Goal: Check status: Check status

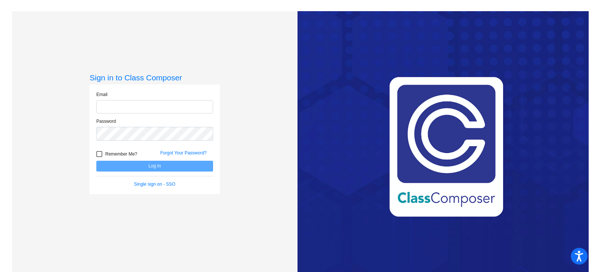
type input "[EMAIL_ADDRESS][DOMAIN_NAME]"
click at [166, 163] on button "Log In" at bounding box center [154, 166] width 117 height 11
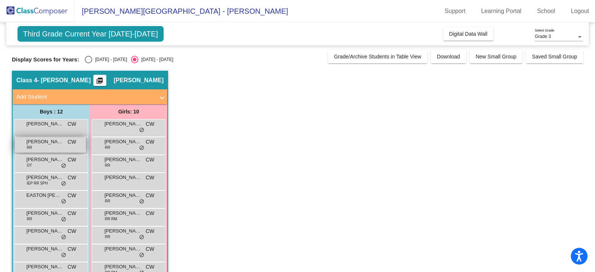
click at [61, 148] on div "[PERSON_NAME] RR CW lock do_not_disturb_alt" at bounding box center [50, 144] width 71 height 15
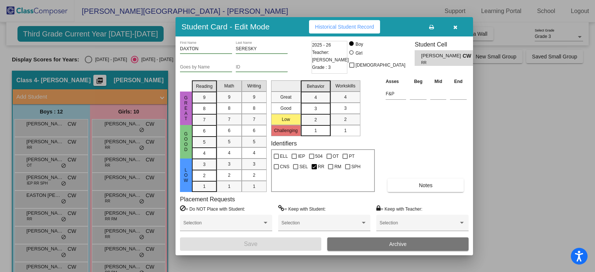
click at [347, 27] on span "Historical Student Record" at bounding box center [344, 27] width 59 height 6
click at [455, 26] on icon "button" at bounding box center [455, 27] width 4 height 5
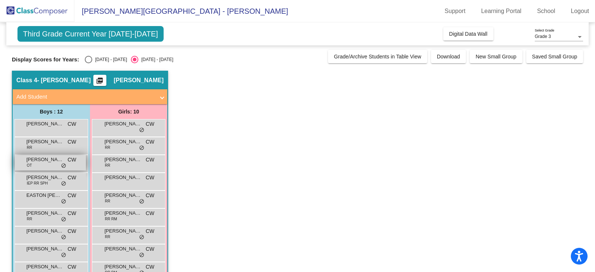
click at [44, 161] on span "[PERSON_NAME]" at bounding box center [44, 159] width 37 height 7
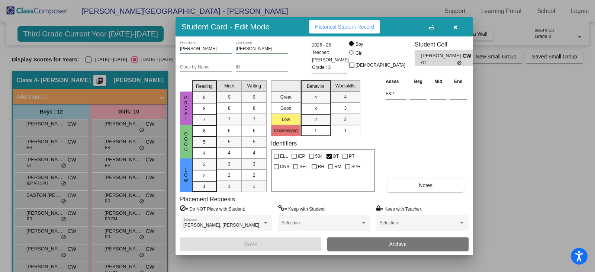
click at [336, 27] on span "Historical Student Record" at bounding box center [344, 27] width 59 height 6
click at [457, 23] on button "button" at bounding box center [455, 26] width 24 height 13
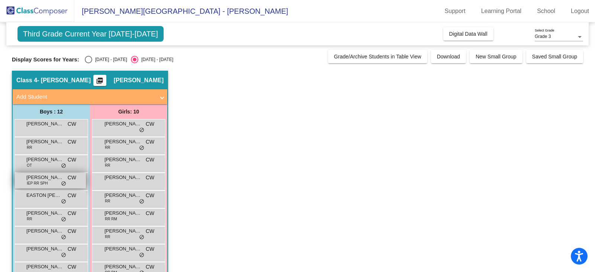
click at [51, 180] on span "[PERSON_NAME]" at bounding box center [44, 177] width 37 height 7
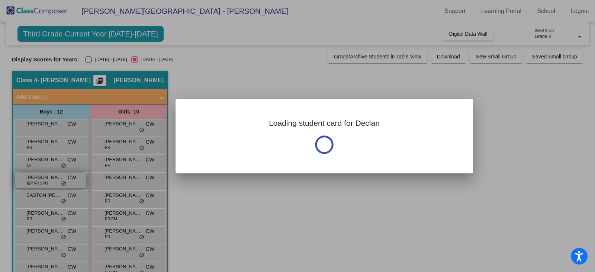
click at [51, 180] on div at bounding box center [297, 136] width 595 height 272
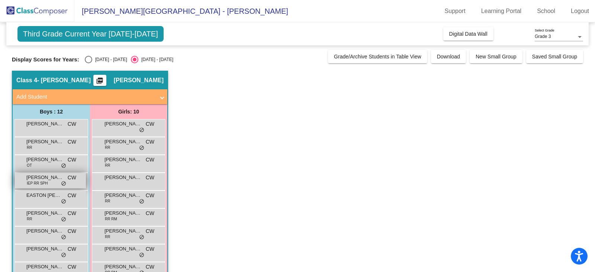
click at [51, 180] on span "[PERSON_NAME]" at bounding box center [44, 177] width 37 height 7
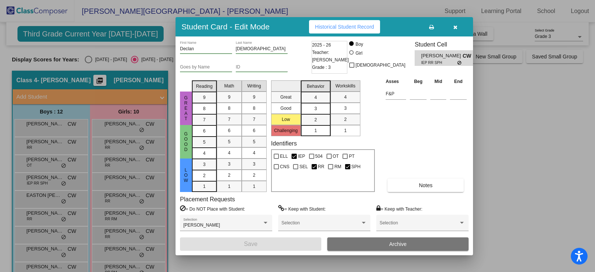
click at [354, 29] on span "Historical Student Record" at bounding box center [344, 27] width 59 height 6
click at [453, 27] on icon "button" at bounding box center [455, 27] width 4 height 5
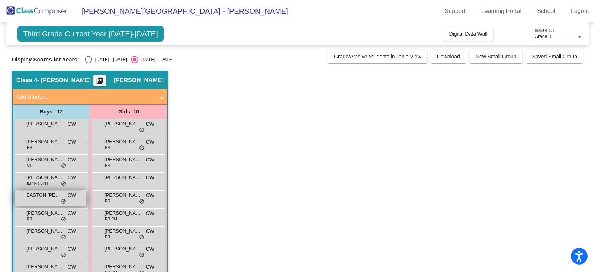
click at [47, 201] on div "EASTON [PERSON_NAME] lock do_not_disturb_alt" at bounding box center [50, 198] width 71 height 15
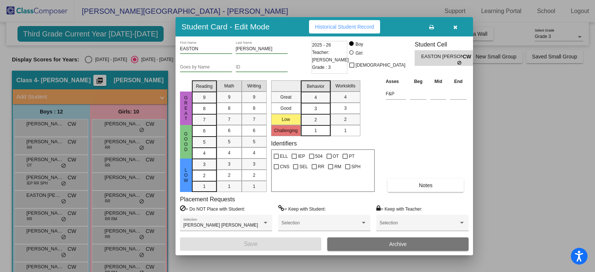
click at [334, 27] on span "Historical Student Record" at bounding box center [344, 27] width 59 height 6
click at [42, 229] on div at bounding box center [297, 136] width 595 height 272
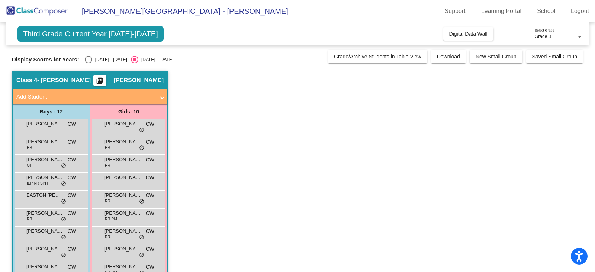
click at [42, 229] on span "[PERSON_NAME]" at bounding box center [44, 230] width 37 height 7
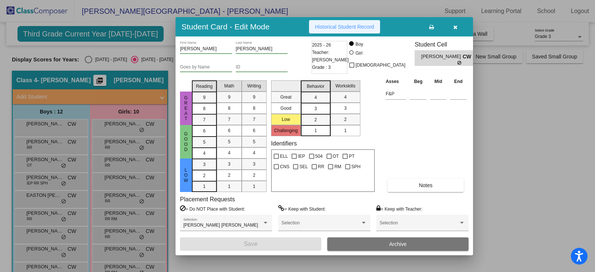
click at [338, 24] on span "Historical Student Record" at bounding box center [344, 27] width 59 height 6
click at [453, 27] on icon "button" at bounding box center [455, 27] width 4 height 5
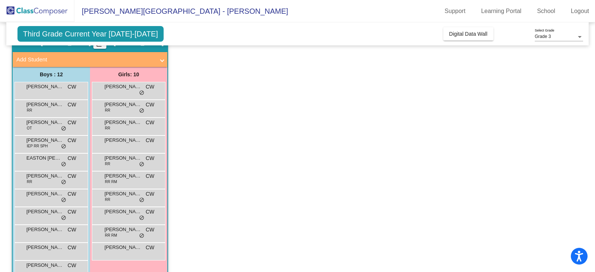
scroll to position [73, 0]
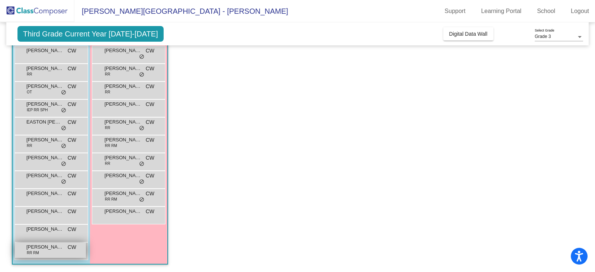
click at [58, 254] on div "[PERSON_NAME] RR RM CW lock do_not_disturb_alt" at bounding box center [50, 249] width 71 height 15
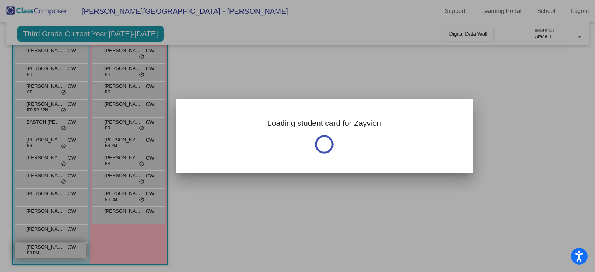
click at [58, 254] on div at bounding box center [297, 136] width 595 height 272
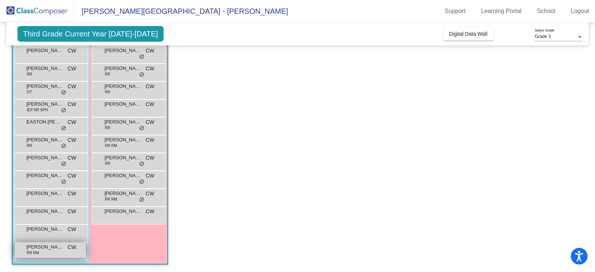
click at [58, 254] on div "[PERSON_NAME] RR RM CW lock do_not_disturb_alt" at bounding box center [50, 249] width 71 height 15
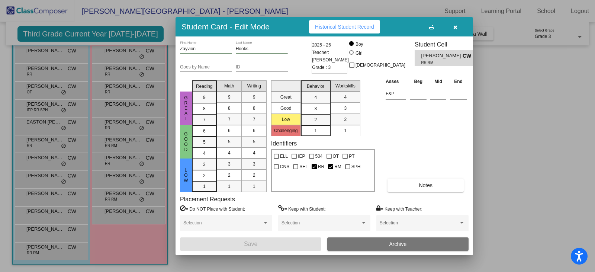
click at [345, 26] on span "Historical Student Record" at bounding box center [344, 27] width 59 height 6
click at [457, 29] on button "button" at bounding box center [455, 26] width 24 height 13
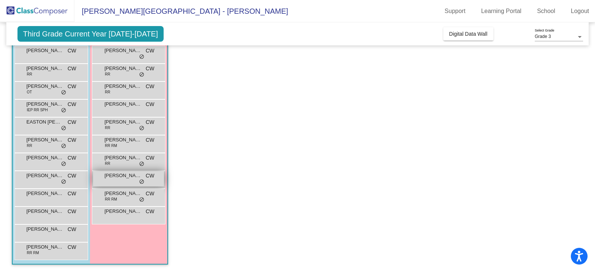
click at [116, 175] on span "[PERSON_NAME] [PERSON_NAME]" at bounding box center [122, 175] width 37 height 7
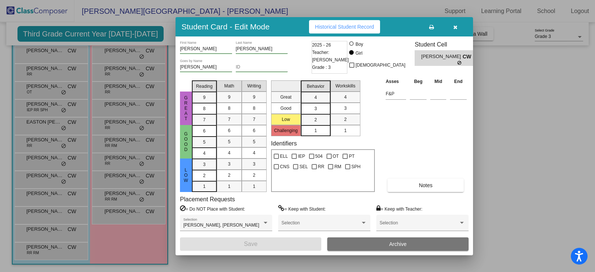
click at [324, 26] on span "Historical Student Record" at bounding box center [344, 27] width 59 height 6
click at [455, 29] on icon "button" at bounding box center [455, 27] width 4 height 5
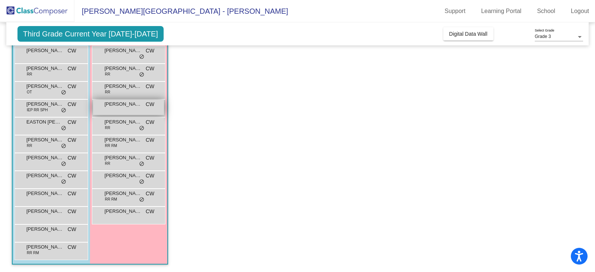
click at [139, 107] on span "[PERSON_NAME]" at bounding box center [122, 103] width 37 height 7
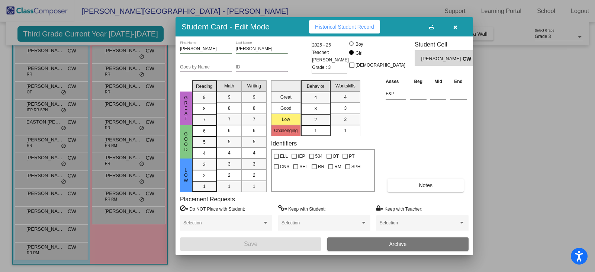
click at [349, 24] on span "Historical Student Record" at bounding box center [344, 27] width 59 height 6
click at [450, 24] on button "button" at bounding box center [455, 26] width 24 height 13
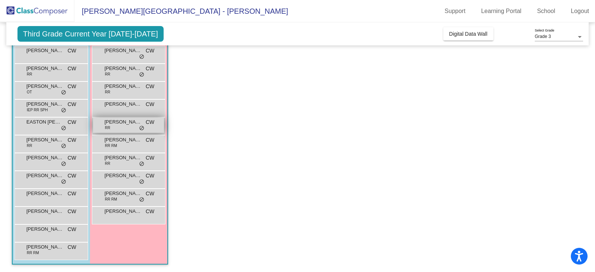
click at [122, 122] on span "[PERSON_NAME]" at bounding box center [122, 121] width 37 height 7
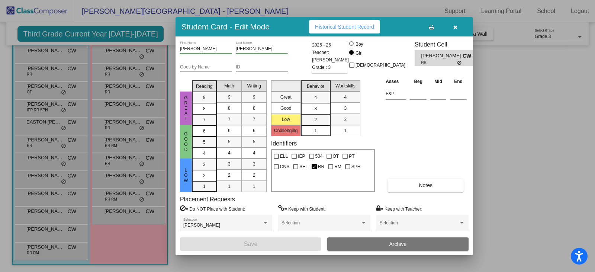
click at [352, 30] on button "Historical Student Record" at bounding box center [344, 26] width 71 height 13
click at [455, 25] on icon "button" at bounding box center [455, 27] width 4 height 5
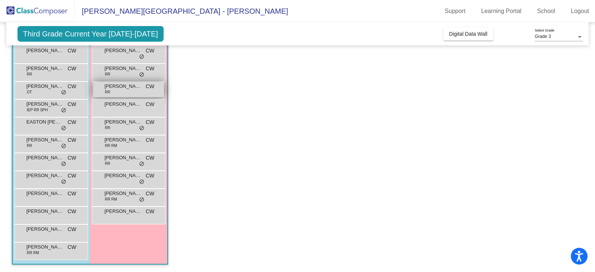
scroll to position [36, 0]
